Goal: Task Accomplishment & Management: Use online tool/utility

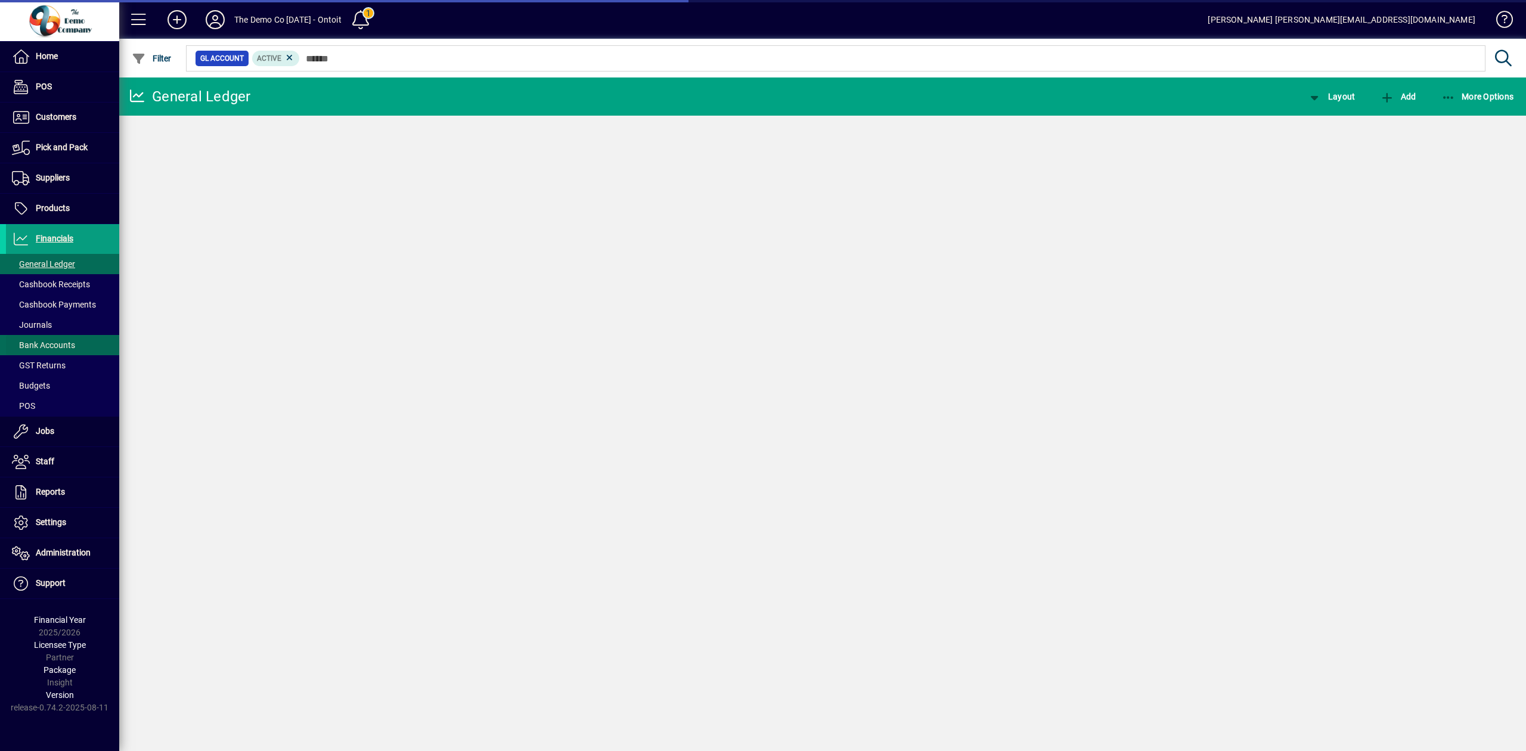
click at [60, 344] on span "Bank Accounts" at bounding box center [43, 345] width 63 height 10
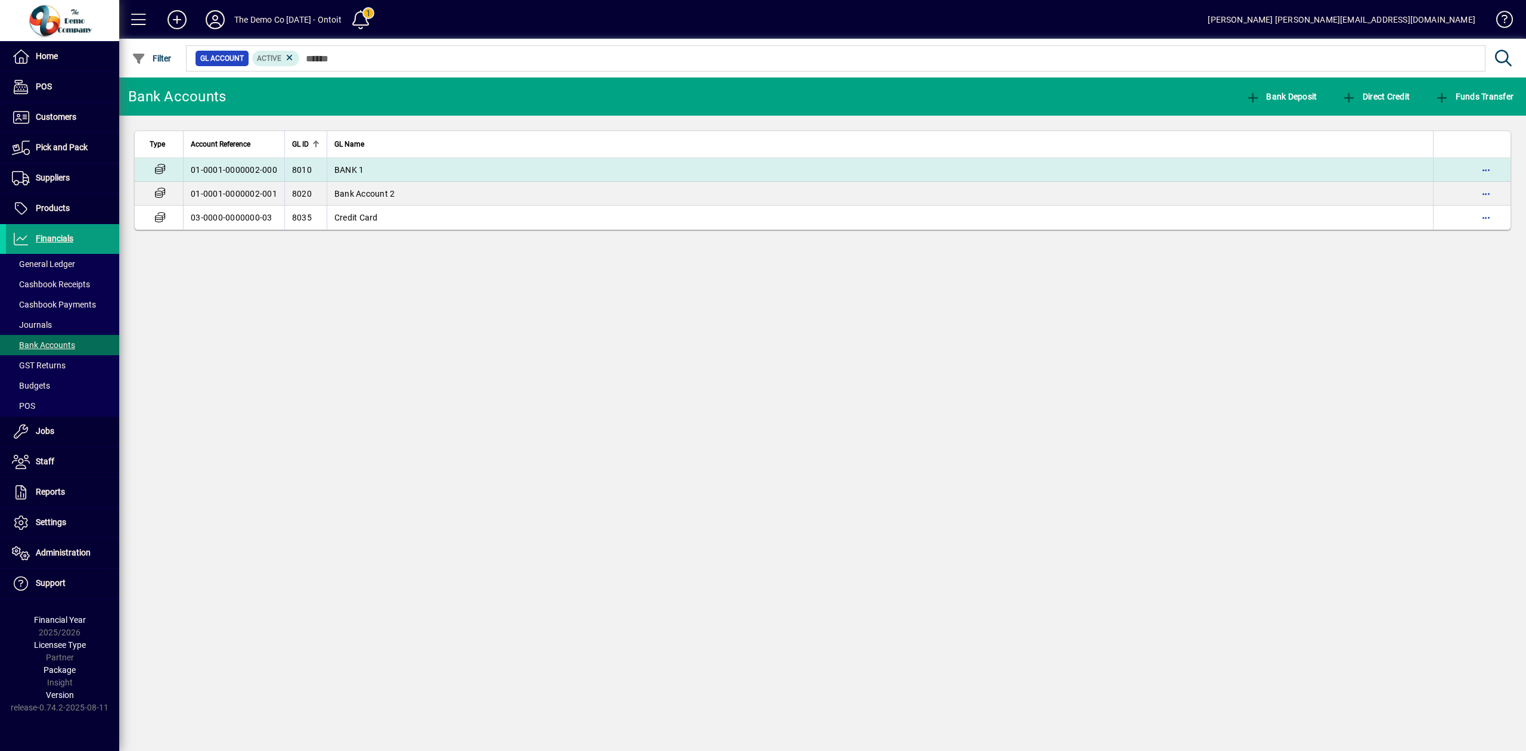
click at [503, 170] on td "BANK 1" at bounding box center [880, 170] width 1106 height 24
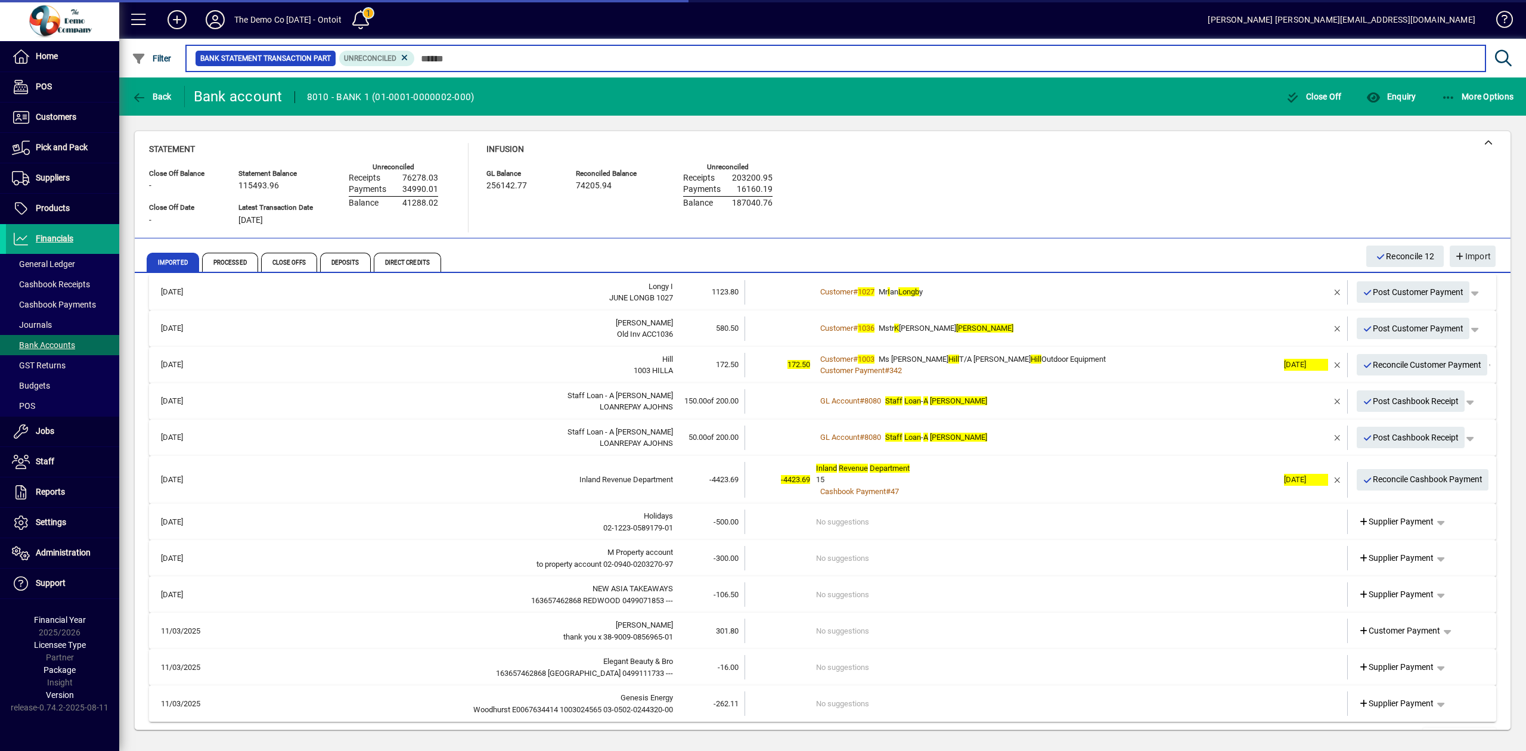
scroll to position [315, 0]
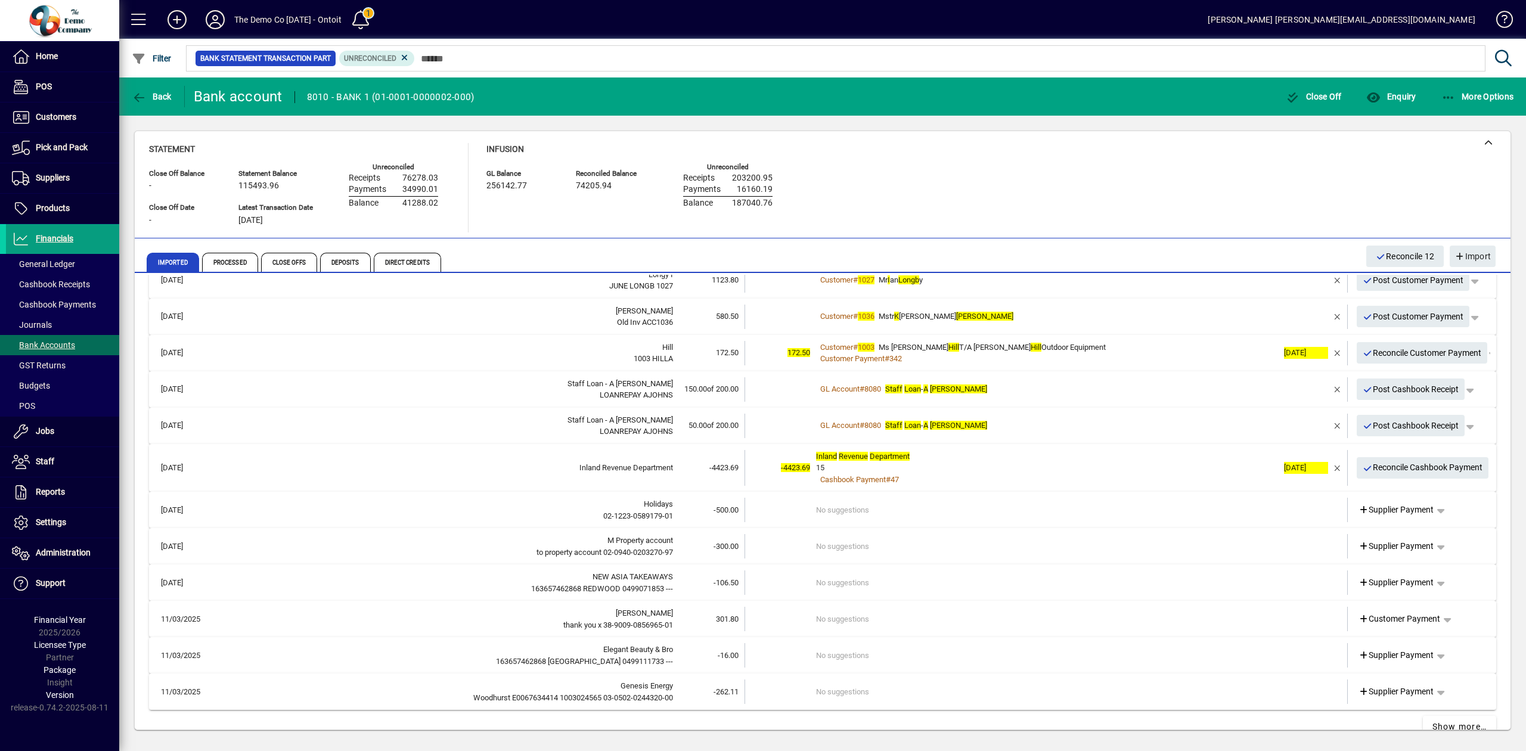
click at [477, 206] on div "Statement Close Off Balance - Close Off Date - Statement Balance 115493.96 Late…" at bounding box center [469, 187] width 641 height 89
click at [1329, 353] on span "button" at bounding box center [1337, 353] width 29 height 29
click at [1278, 351] on td at bounding box center [1303, 353] width 50 height 24
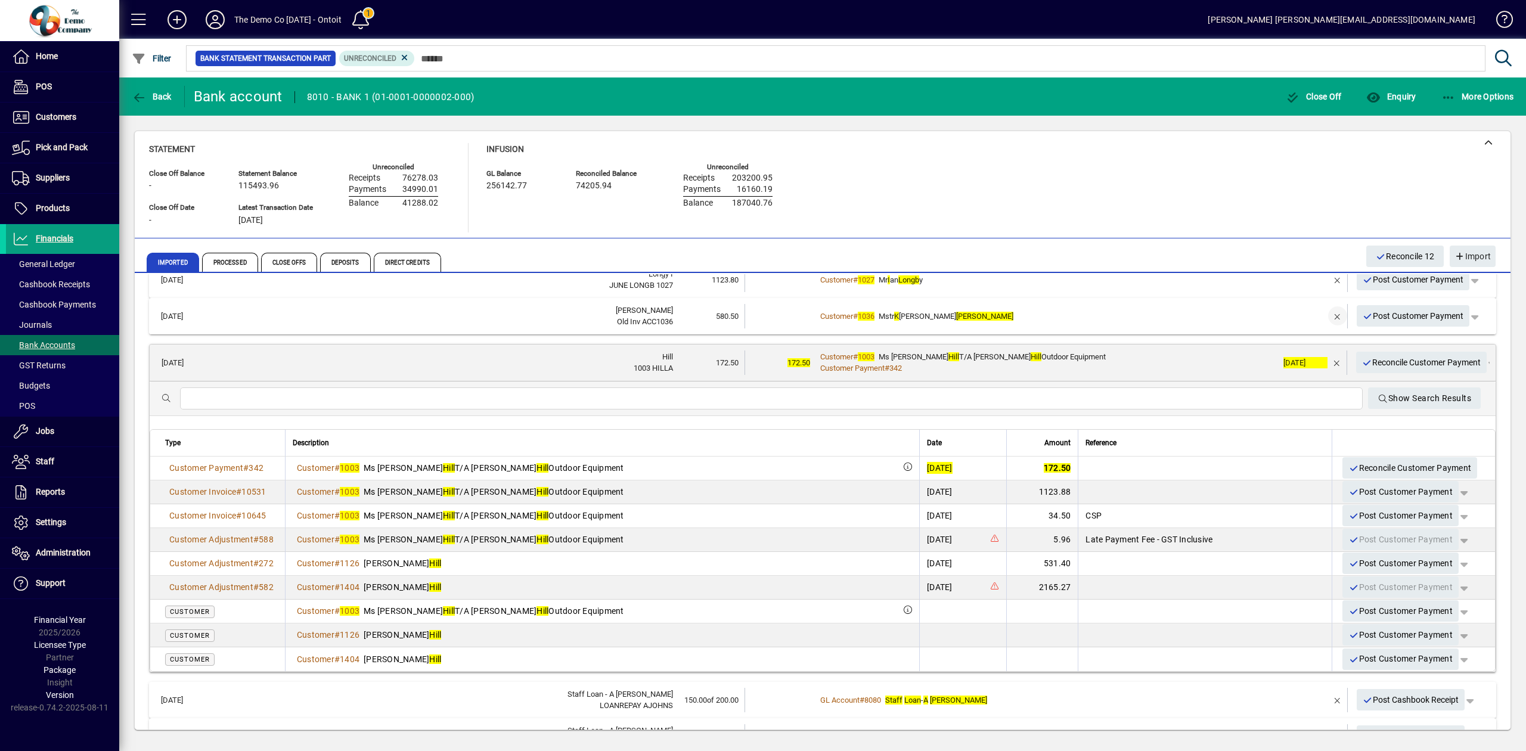
click at [1326, 312] on span "button" at bounding box center [1337, 316] width 29 height 29
click at [1262, 318] on td "3+ suggestions" at bounding box center [1047, 316] width 462 height 24
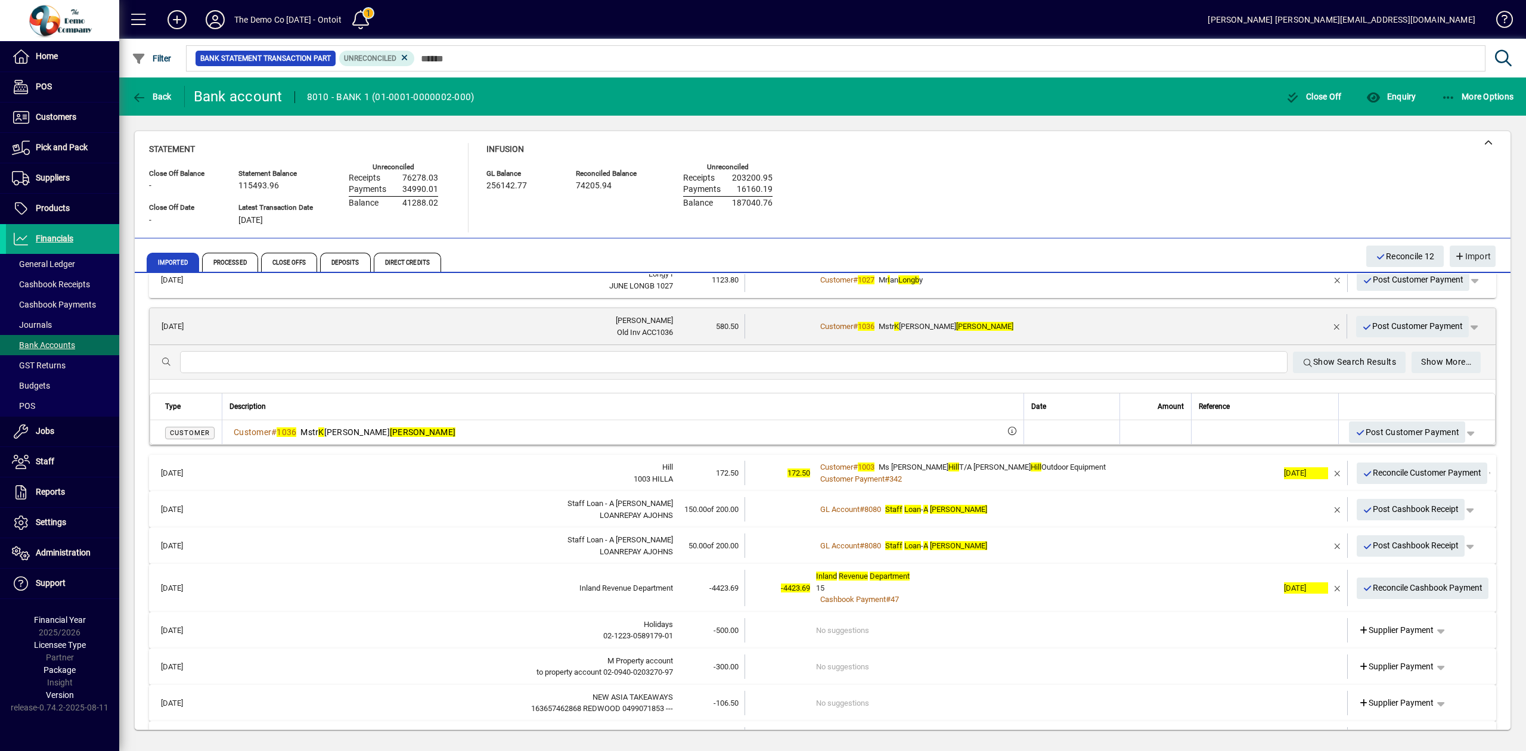
click at [1206, 466] on div "Customer # 1003 Ms [PERSON_NAME] T/A [PERSON_NAME] Outdoor Equipment" at bounding box center [1047, 467] width 462 height 12
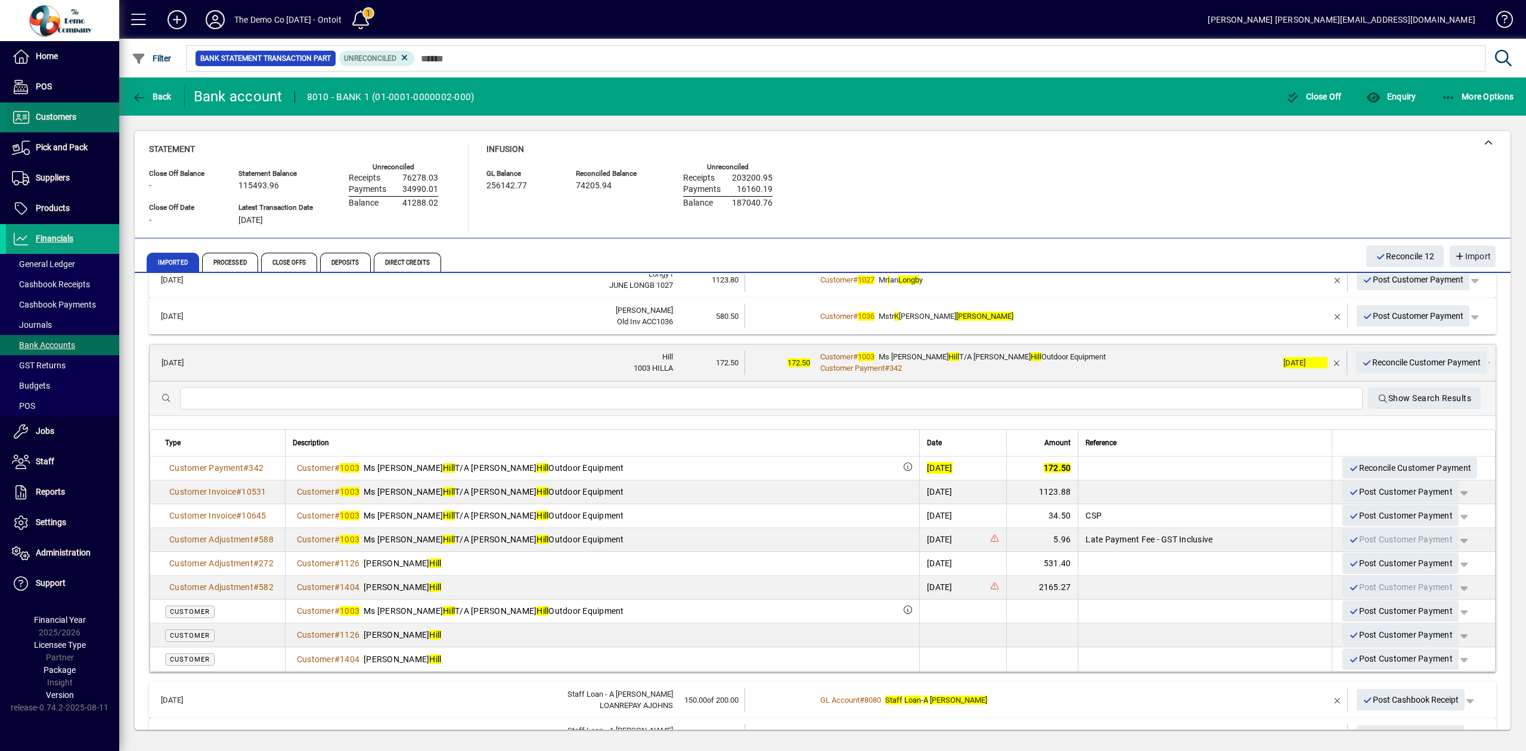
click at [60, 117] on span "Customers" at bounding box center [56, 117] width 41 height 10
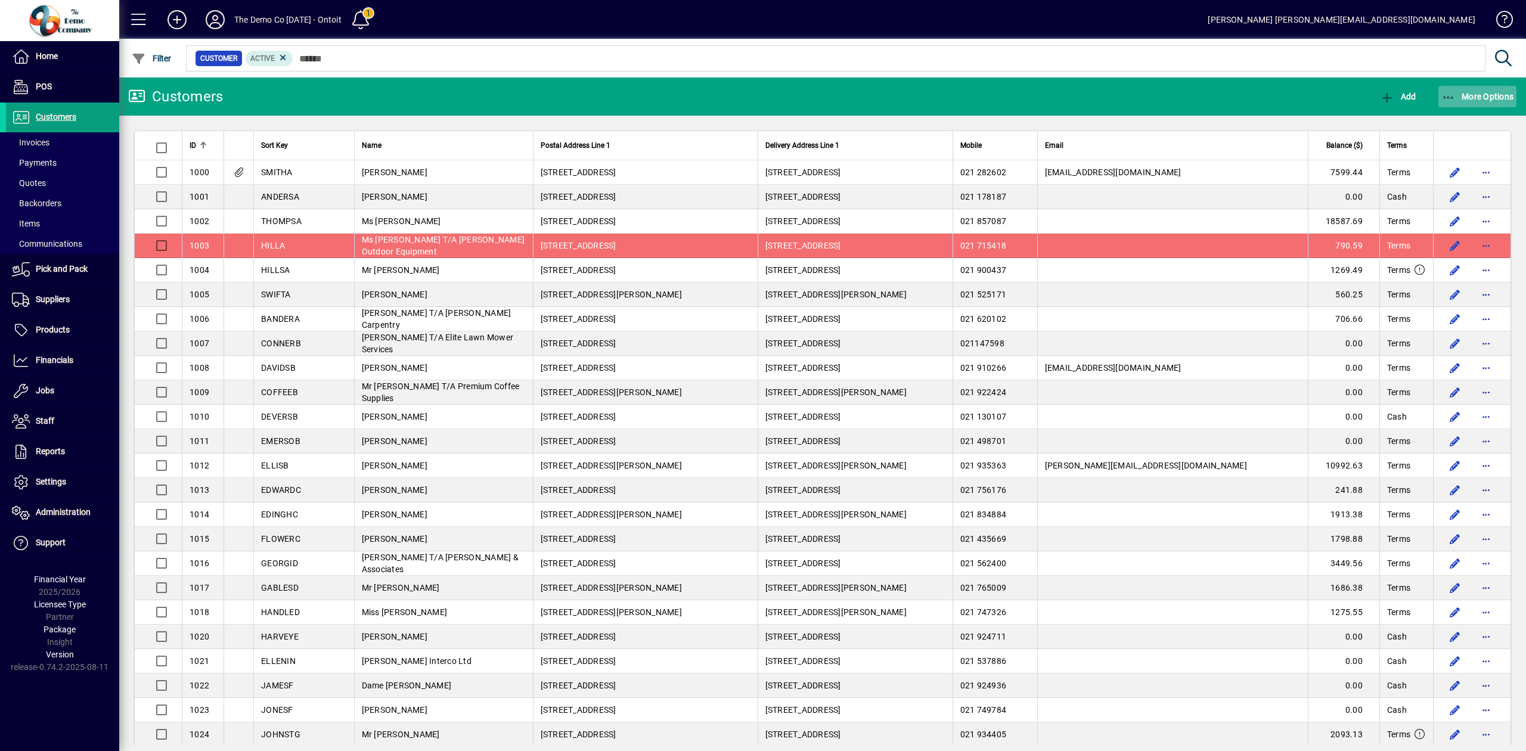
click at [1462, 99] on span "More Options" at bounding box center [1477, 97] width 73 height 10
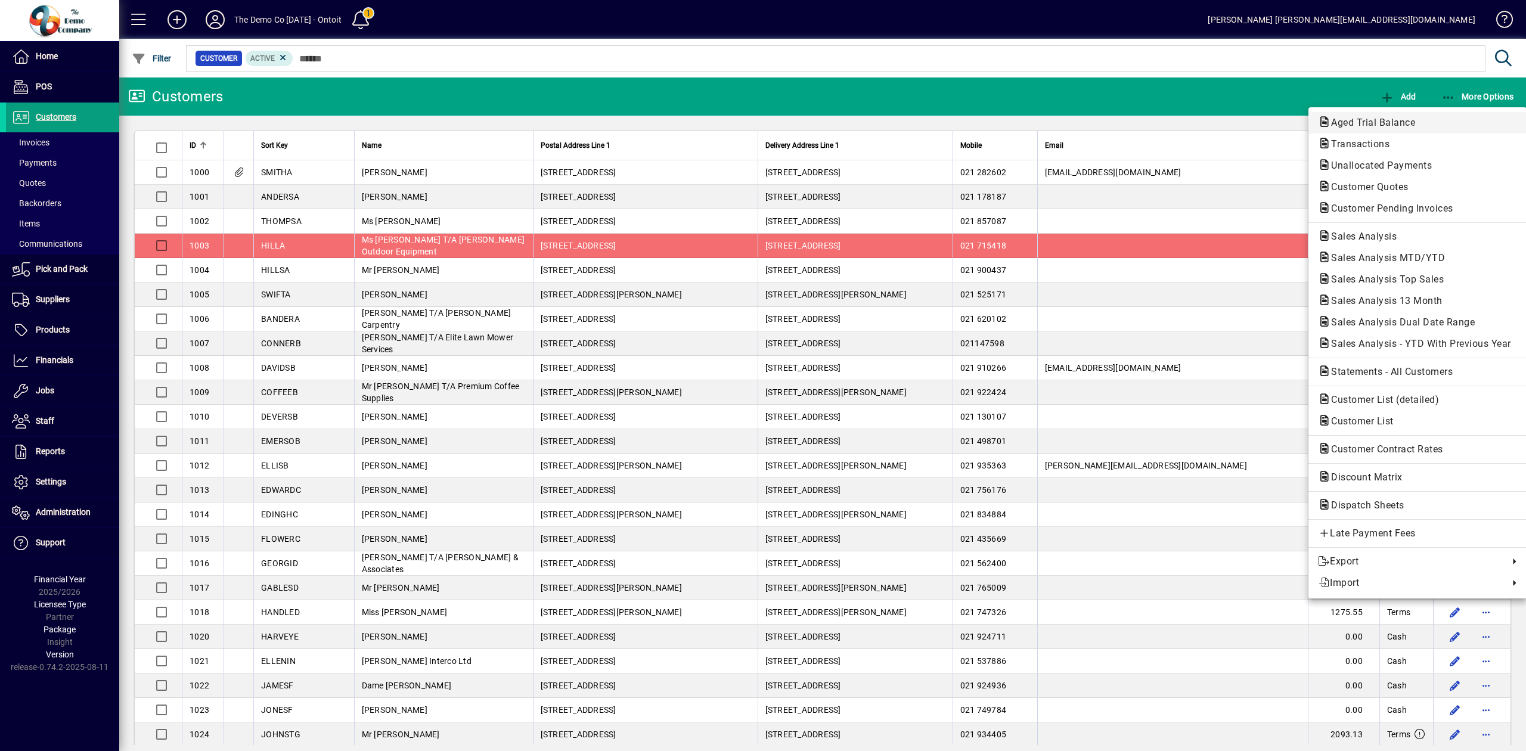
click at [1445, 126] on span "Aged Trial Balance" at bounding box center [1417, 123] width 199 height 14
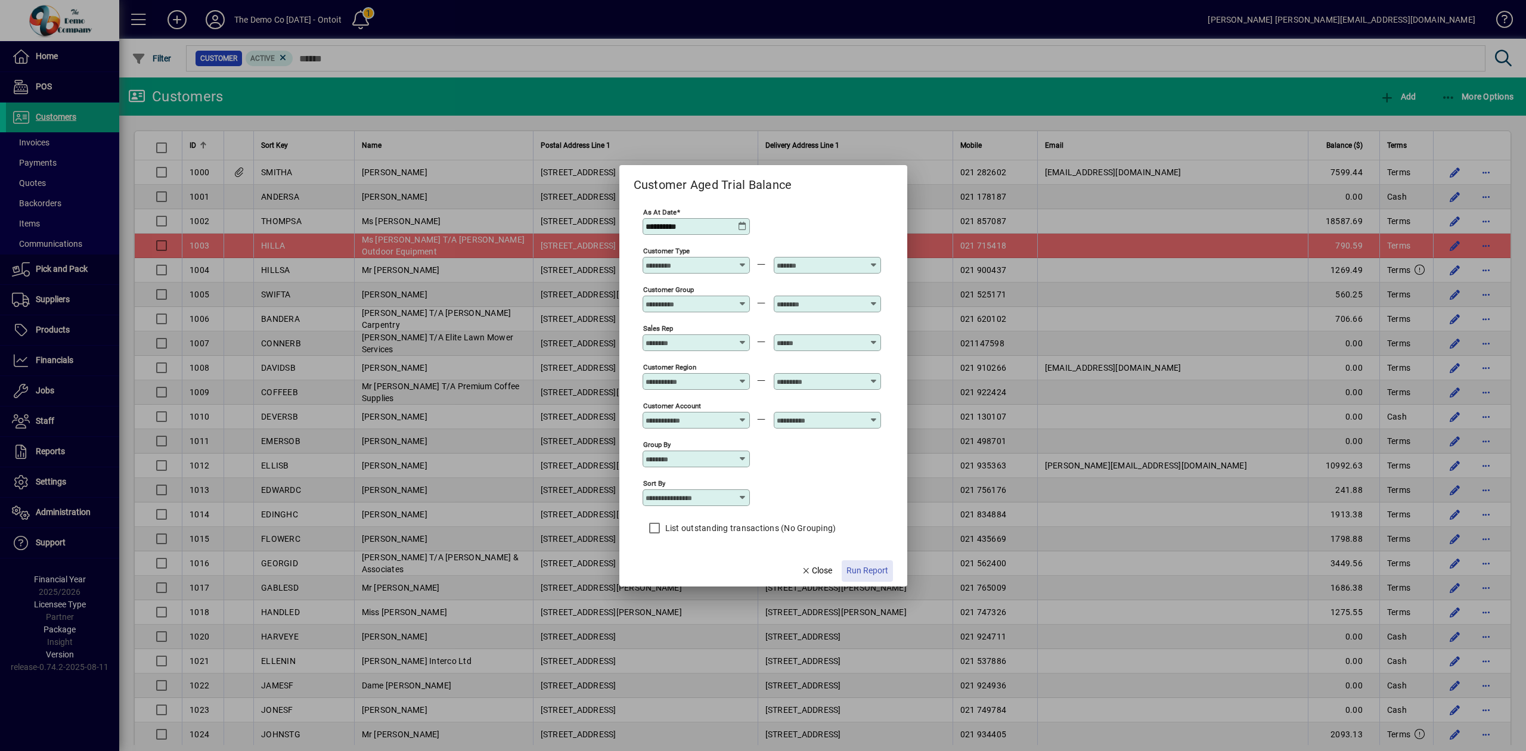
click at [872, 573] on span "Run Report" at bounding box center [867, 570] width 42 height 13
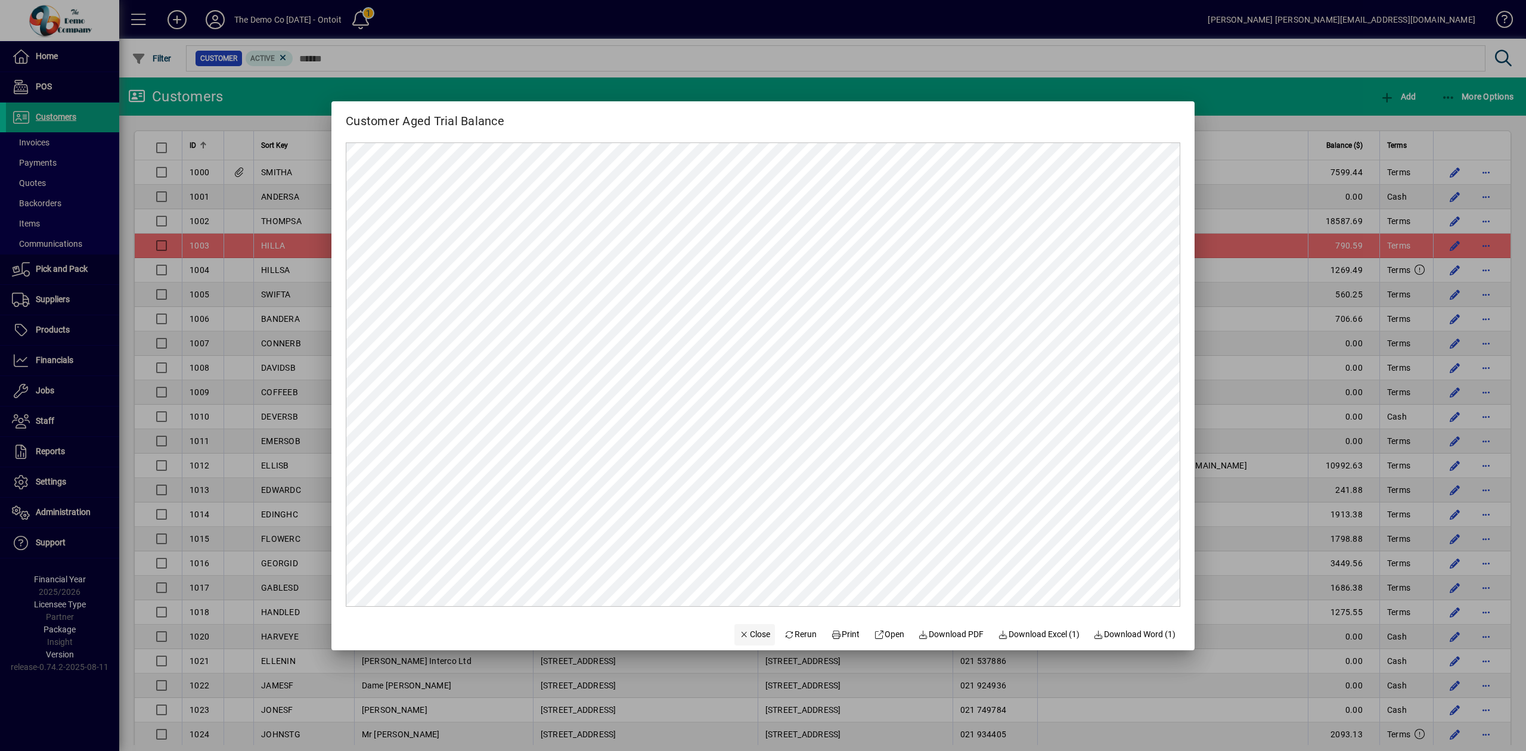
click at [739, 637] on icon "button" at bounding box center [744, 635] width 11 height 8
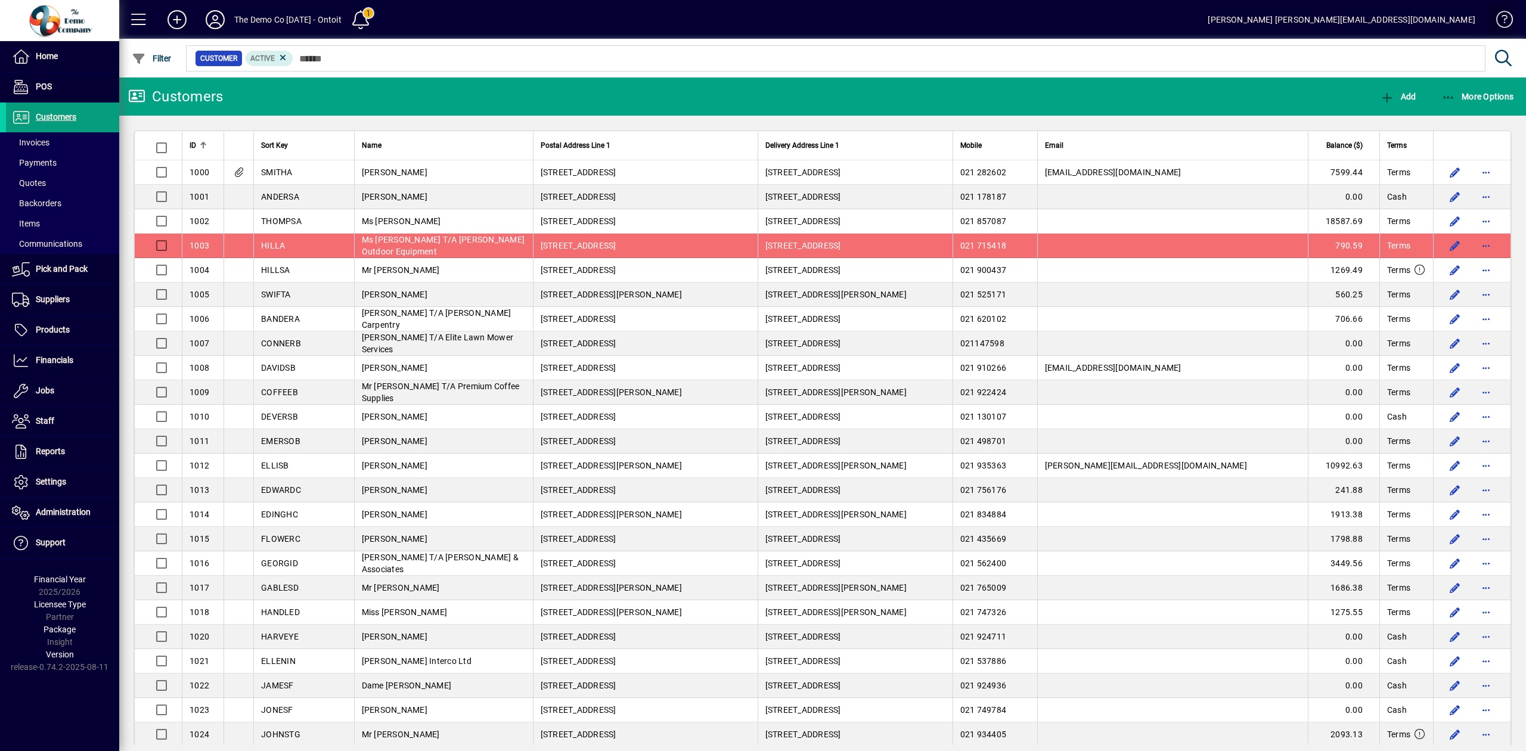
click at [1509, 19] on span at bounding box center [1499, 22] width 29 height 29
